Goal: Contribute content: Contribute content

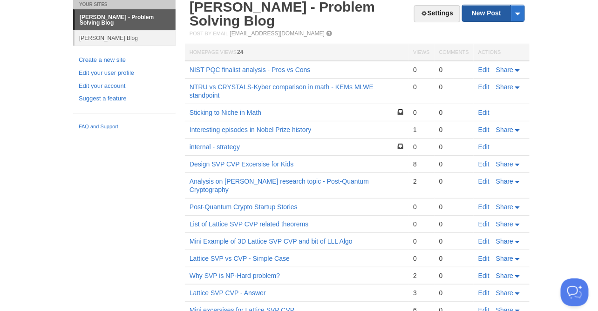
click at [493, 11] on link "New Post" at bounding box center [493, 13] width 62 height 16
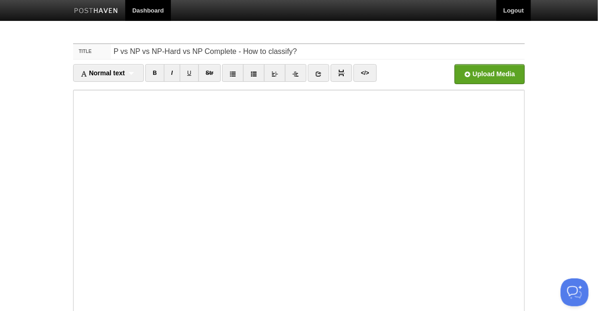
type input "P vs NP vs NP-Hard vs NP Complete - How to classify?"
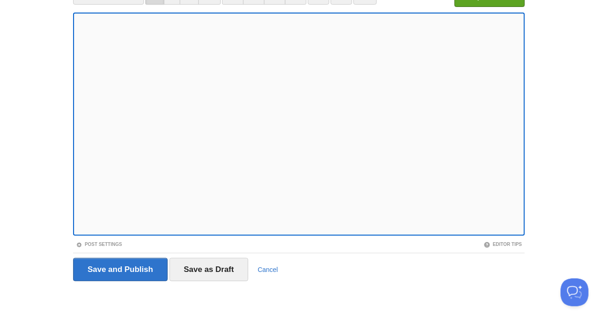
scroll to position [81, 0]
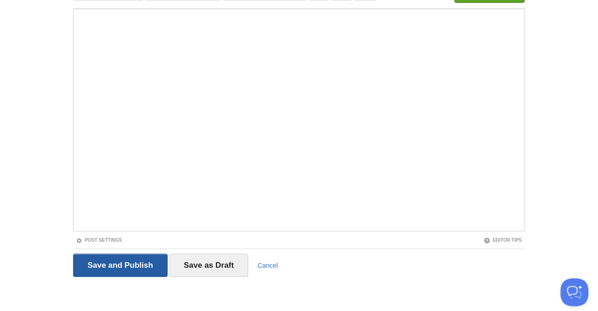
click at [123, 269] on input "Save and Publish" at bounding box center [120, 265] width 94 height 23
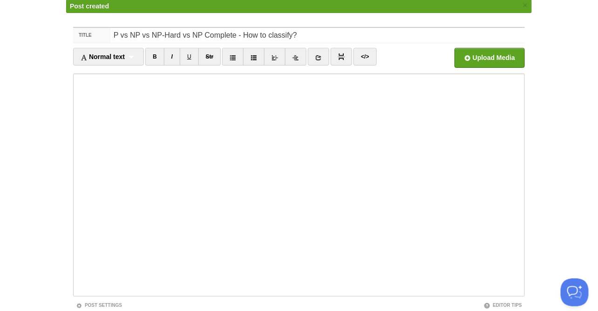
scroll to position [35, 0]
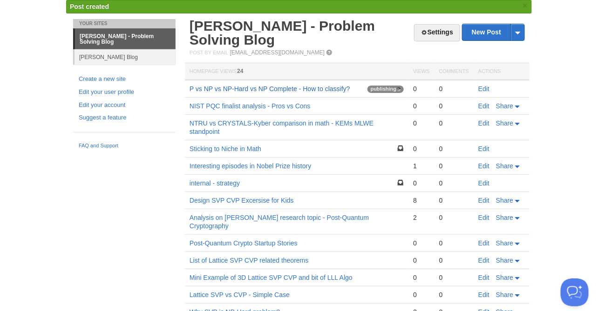
click at [325, 90] on link "P vs NP vs NP-Hard vs NP Complete - How to classify?" at bounding box center [269, 88] width 161 height 7
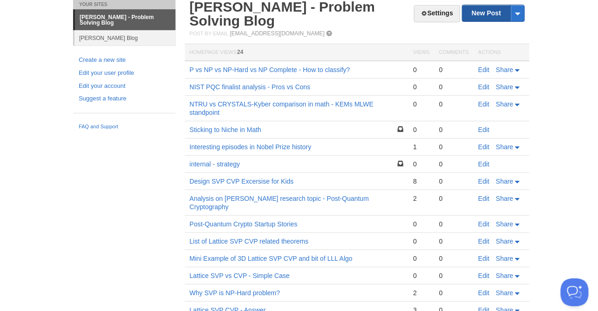
click at [490, 12] on link "New Post" at bounding box center [493, 13] width 62 height 16
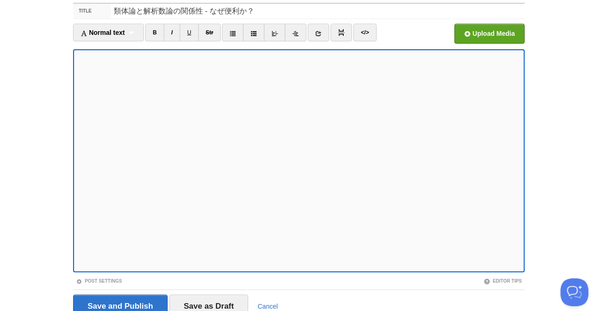
scroll to position [47, 0]
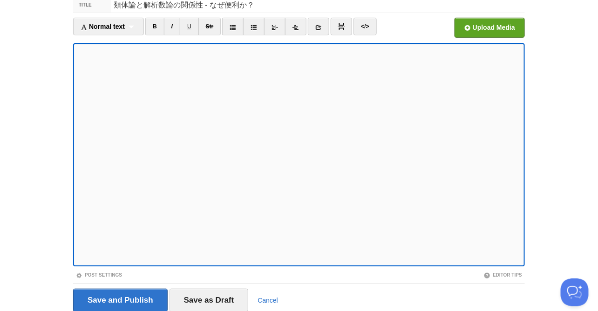
click at [75, 58] on iframe at bounding box center [299, 154] width 452 height 223
click at [157, 24] on link "B" at bounding box center [154, 27] width 19 height 18
click at [136, 25] on div "Normal text Normal text Heading 1 Heading 2 Heading 3" at bounding box center [108, 27] width 71 height 18
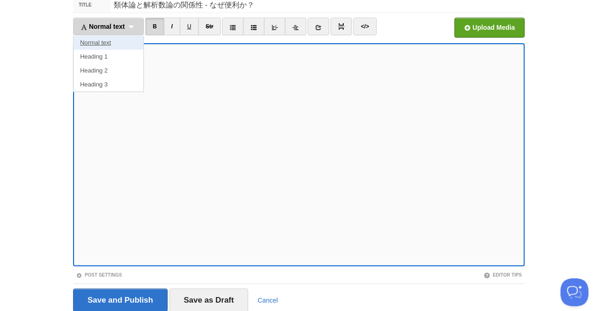
click at [123, 42] on link "Normal text" at bounding box center [109, 43] width 70 height 14
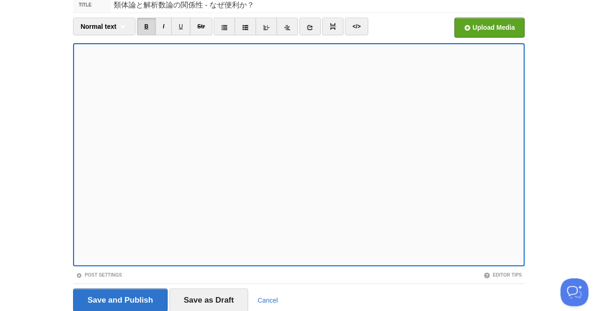
click at [148, 25] on link "B" at bounding box center [146, 27] width 19 height 18
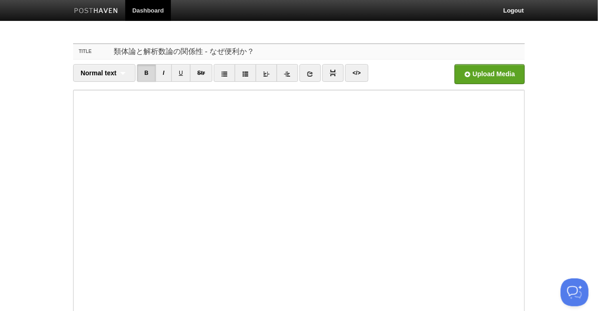
click at [113, 50] on input "類体論と解析数論の関係性 - なぜ便利か？" at bounding box center [318, 51] width 414 height 15
drag, startPoint x: 404, startPoint y: 50, endPoint x: 262, endPoint y: 53, distance: 142.0
click at [262, 53] on input "Class Field Theory vs Analytic Number theory 類体論と解析数論の関係性 - なぜ便利か？" at bounding box center [318, 51] width 414 height 15
click at [306, 50] on input "Class Field Theory vs Analytic Number Theory" at bounding box center [318, 51] width 414 height 15
type input "Class Field Theory vs Analytic Number Theory - Why they are related?"
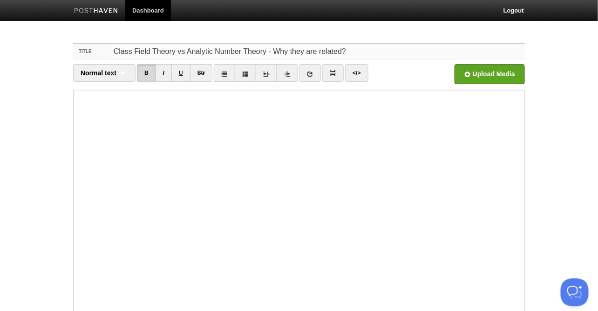
scroll to position [81, 0]
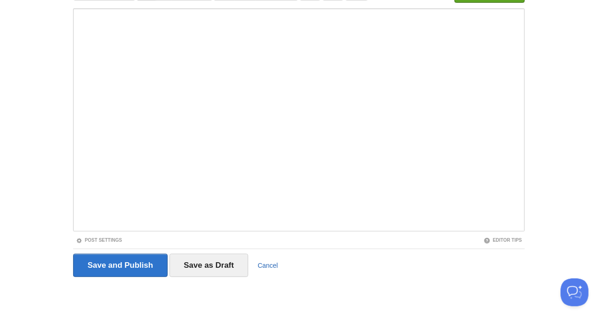
click at [274, 266] on link "Cancel" at bounding box center [267, 265] width 20 height 7
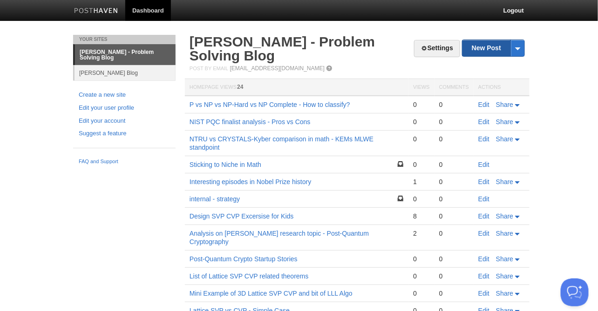
click at [487, 46] on link "New Post" at bounding box center [493, 48] width 62 height 16
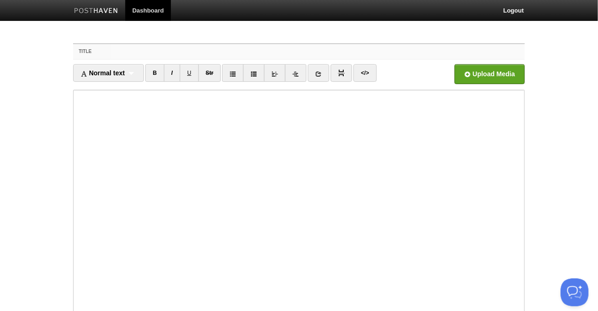
click at [134, 53] on input "Title" at bounding box center [318, 51] width 414 height 15
type input "Class Field Theory vs Analytics Number Theory - Why they are related?"
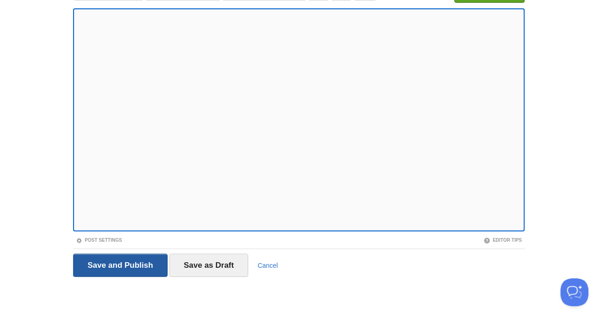
click at [145, 268] on input "Save and Publish" at bounding box center [120, 265] width 94 height 23
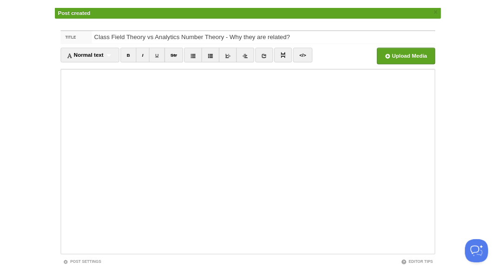
scroll to position [35, 0]
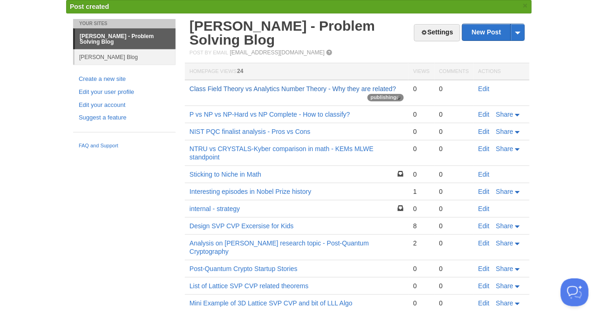
click at [325, 90] on link "Class Field Theory vs Analytics Number Theory - Why they are related?" at bounding box center [292, 88] width 207 height 7
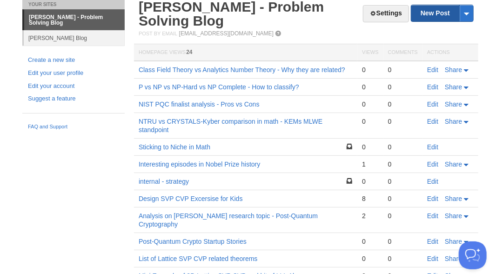
click at [438, 14] on link "New Post" at bounding box center [443, 13] width 62 height 16
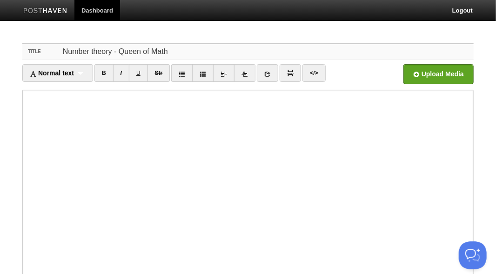
click at [226, 49] on input "Number theory - Queen of Math" at bounding box center [267, 51] width 414 height 15
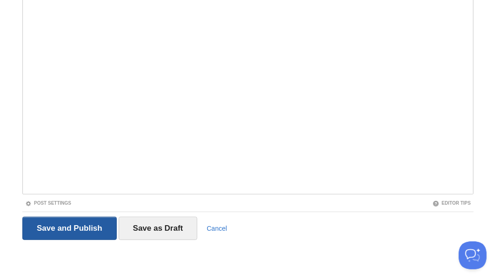
type input "Number theory - Queen of Math - Overview"
click at [79, 230] on input "Save and Publish" at bounding box center [69, 228] width 94 height 23
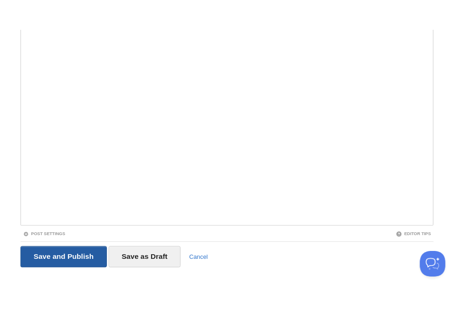
scroll to position [35, 0]
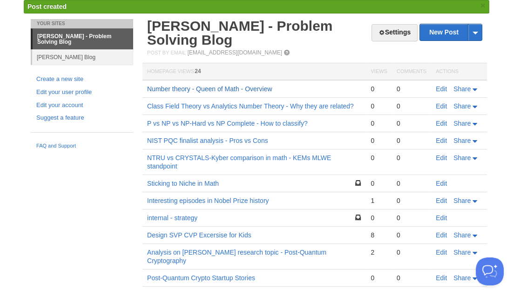
click at [251, 85] on link "Number theory - Queen of Math - Overview" at bounding box center [209, 88] width 125 height 7
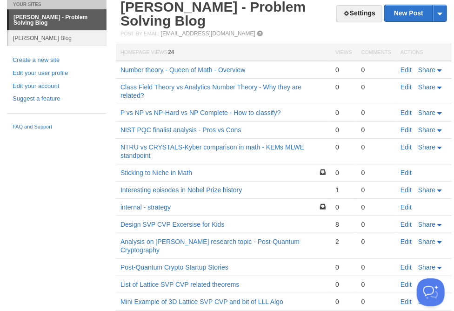
click at [228, 186] on link "Interesting episodes in Nobel Prize history" at bounding box center [181, 189] width 121 height 7
